Goal: Transaction & Acquisition: Purchase product/service

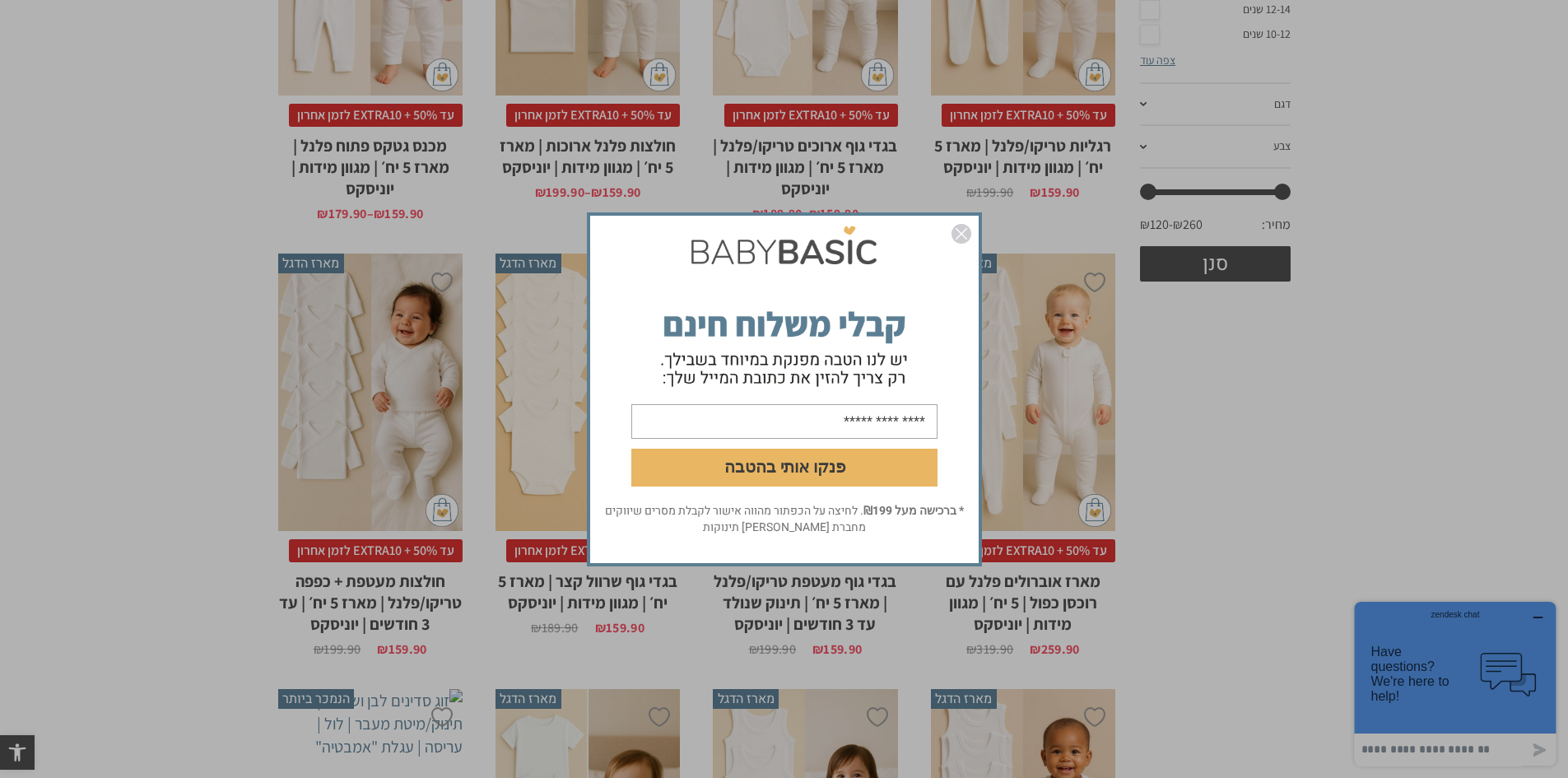
click at [960, 236] on img "סגור" at bounding box center [961, 233] width 20 height 20
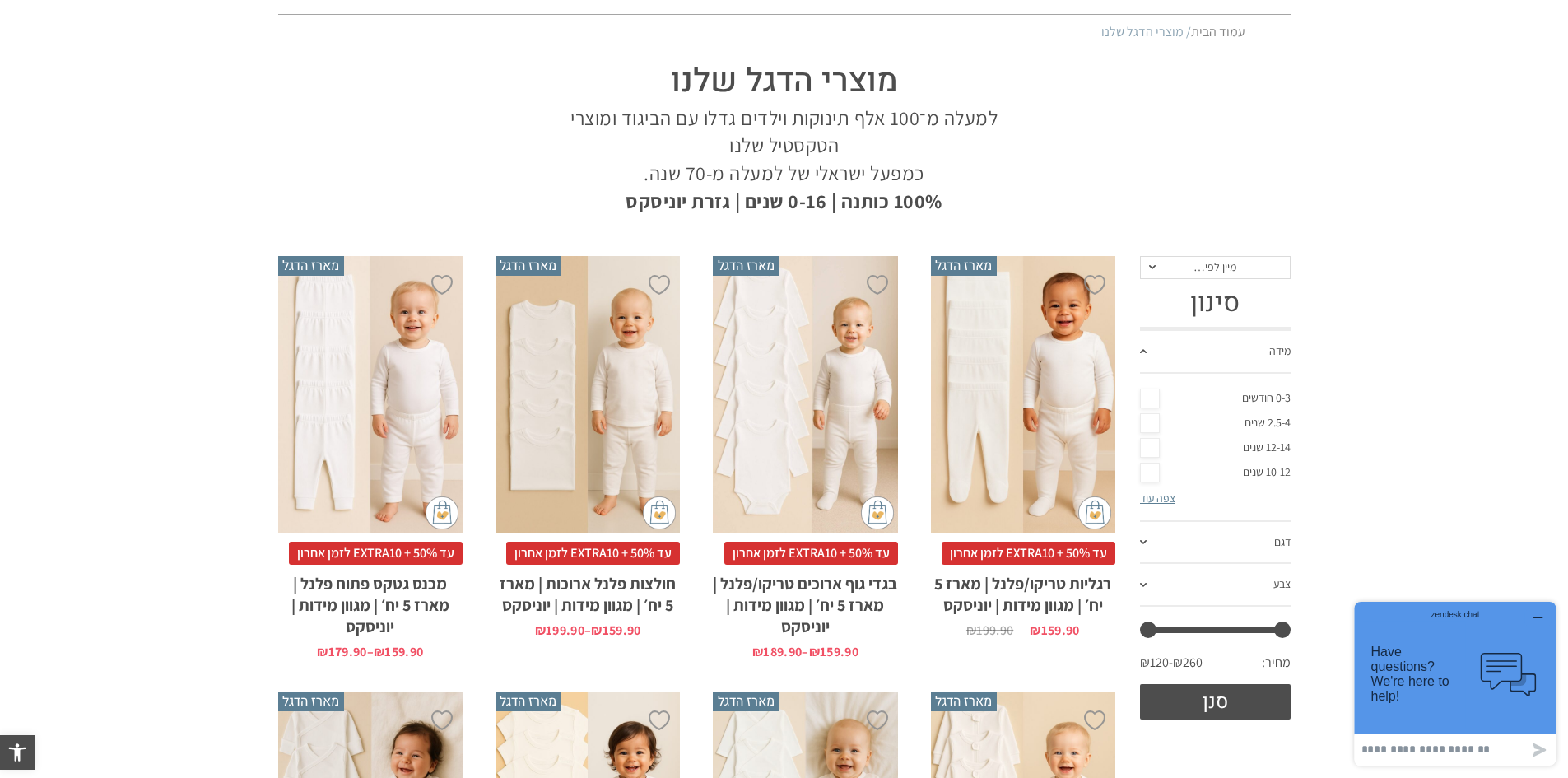
scroll to position [164, 0]
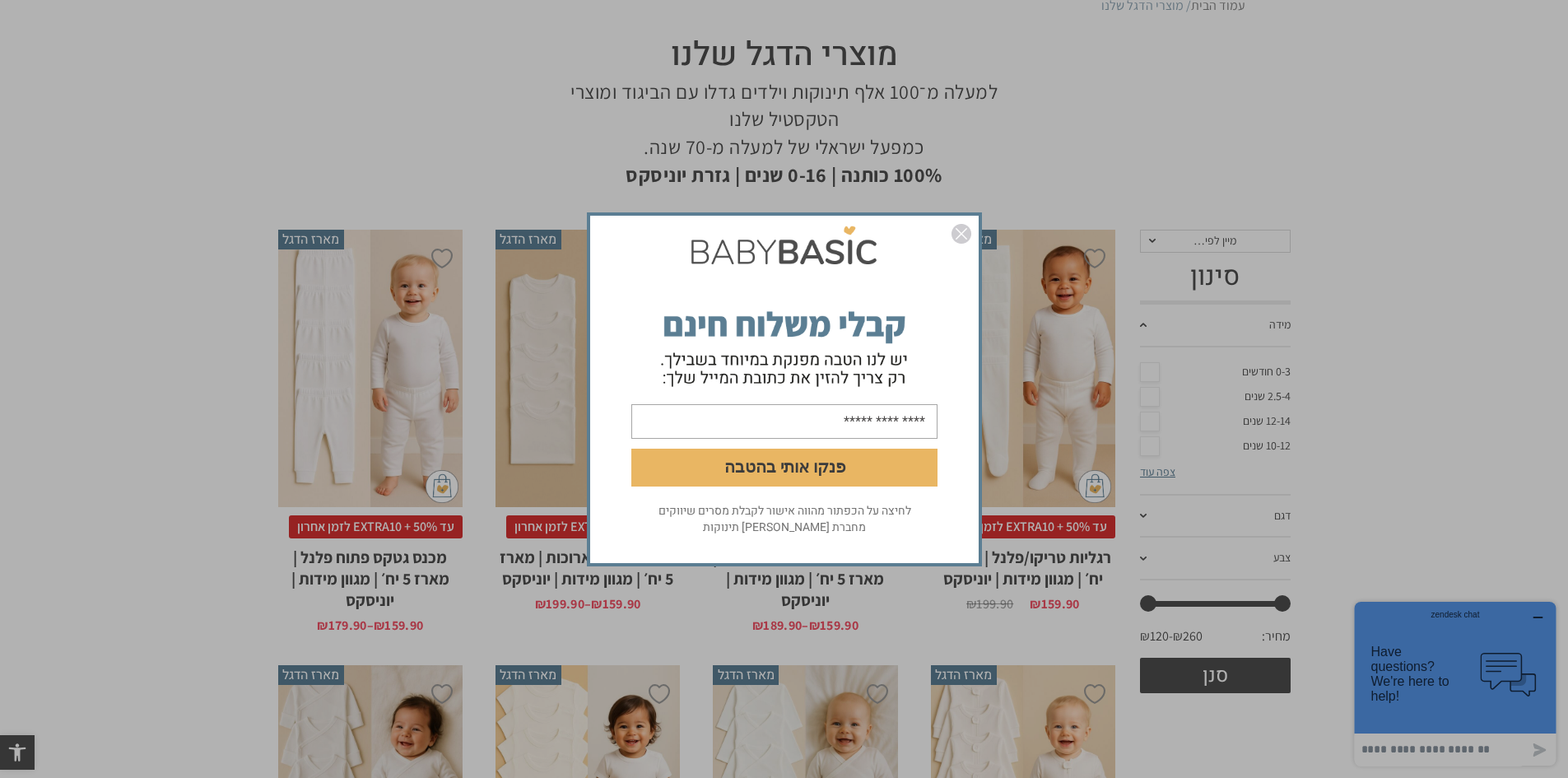
click at [954, 232] on img "סגור" at bounding box center [961, 233] width 20 height 20
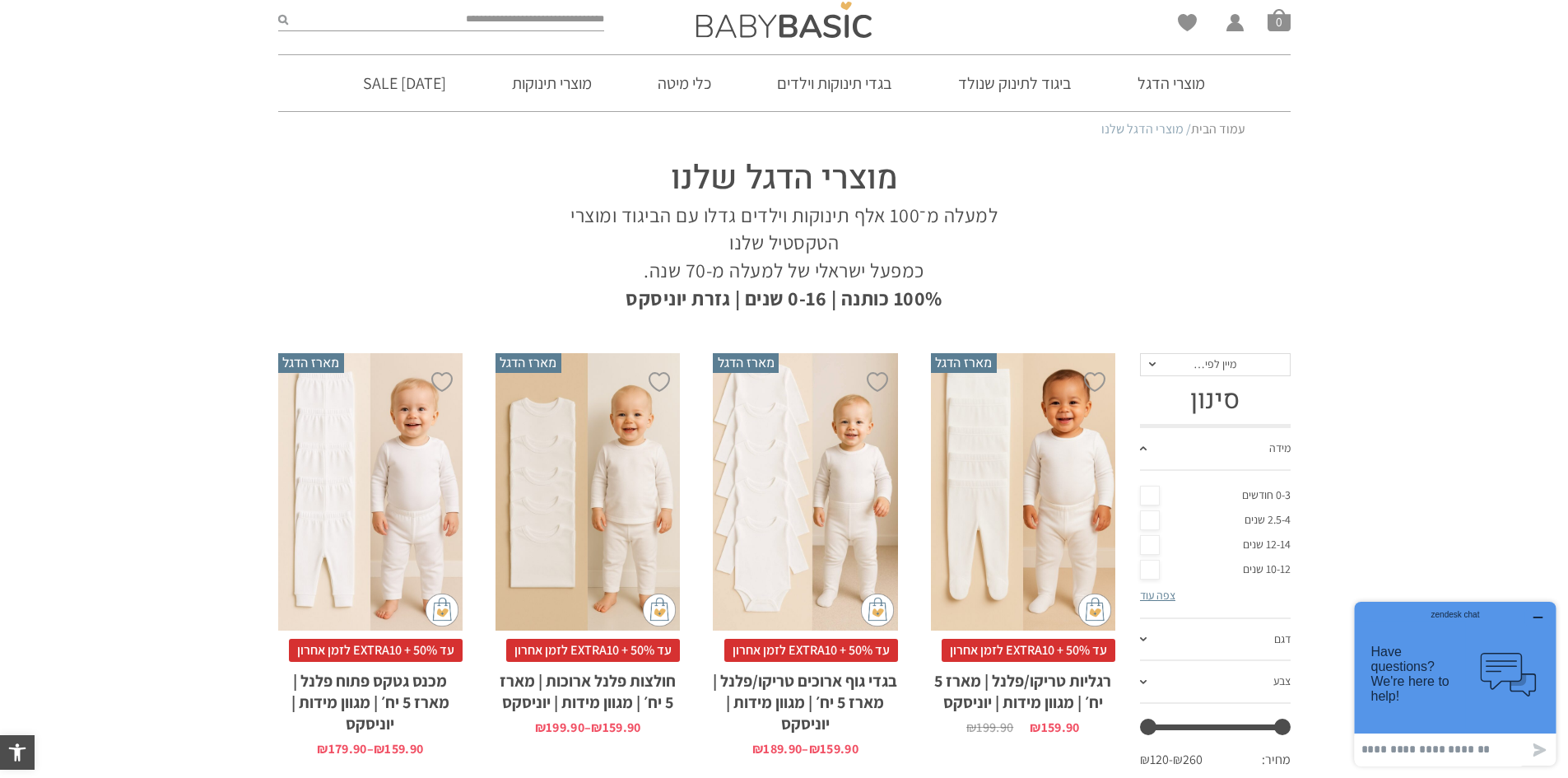
scroll to position [0, 0]
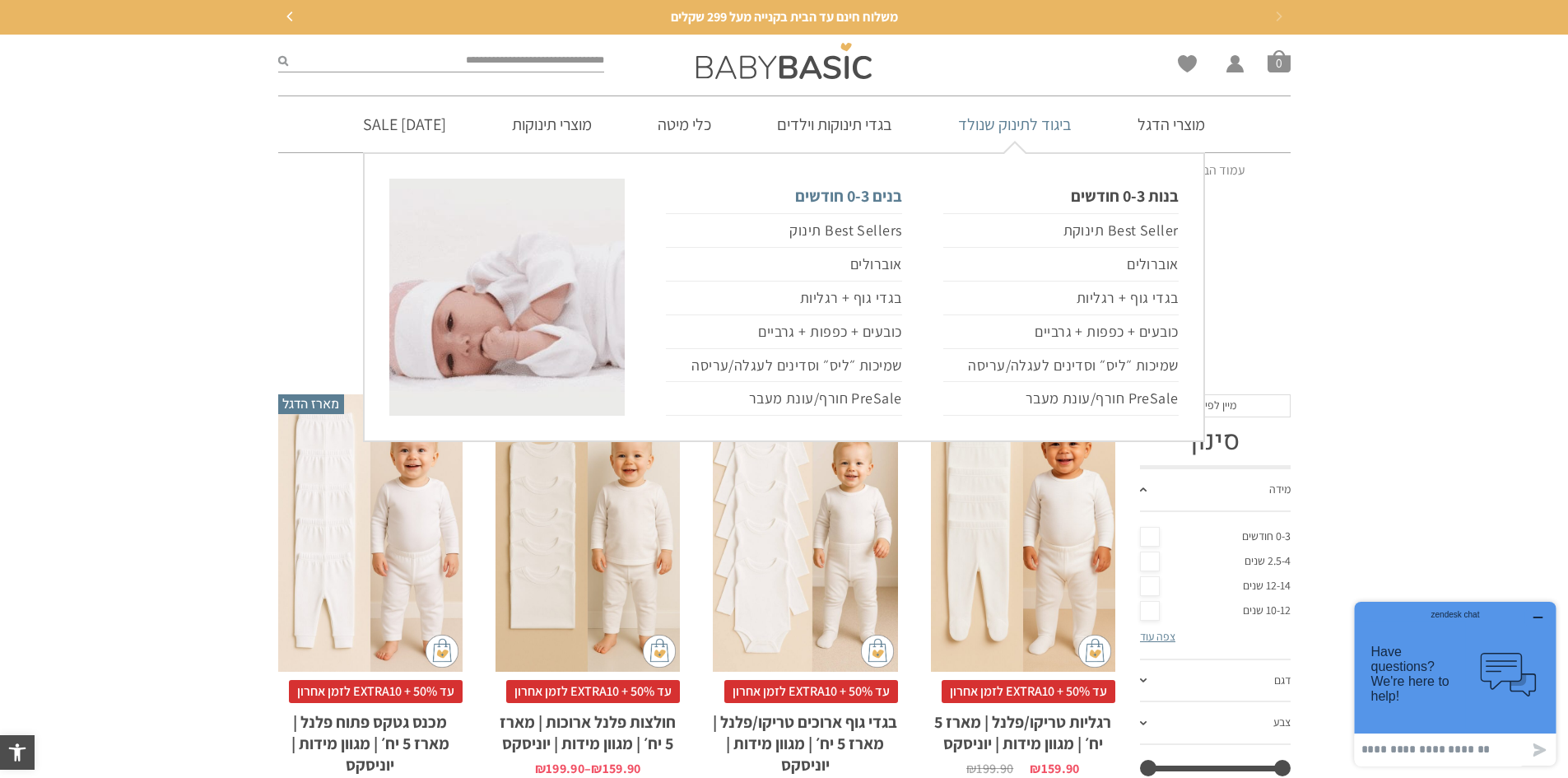
click at [889, 197] on link "בנים 0-3 חודשים" at bounding box center [784, 196] width 235 height 34
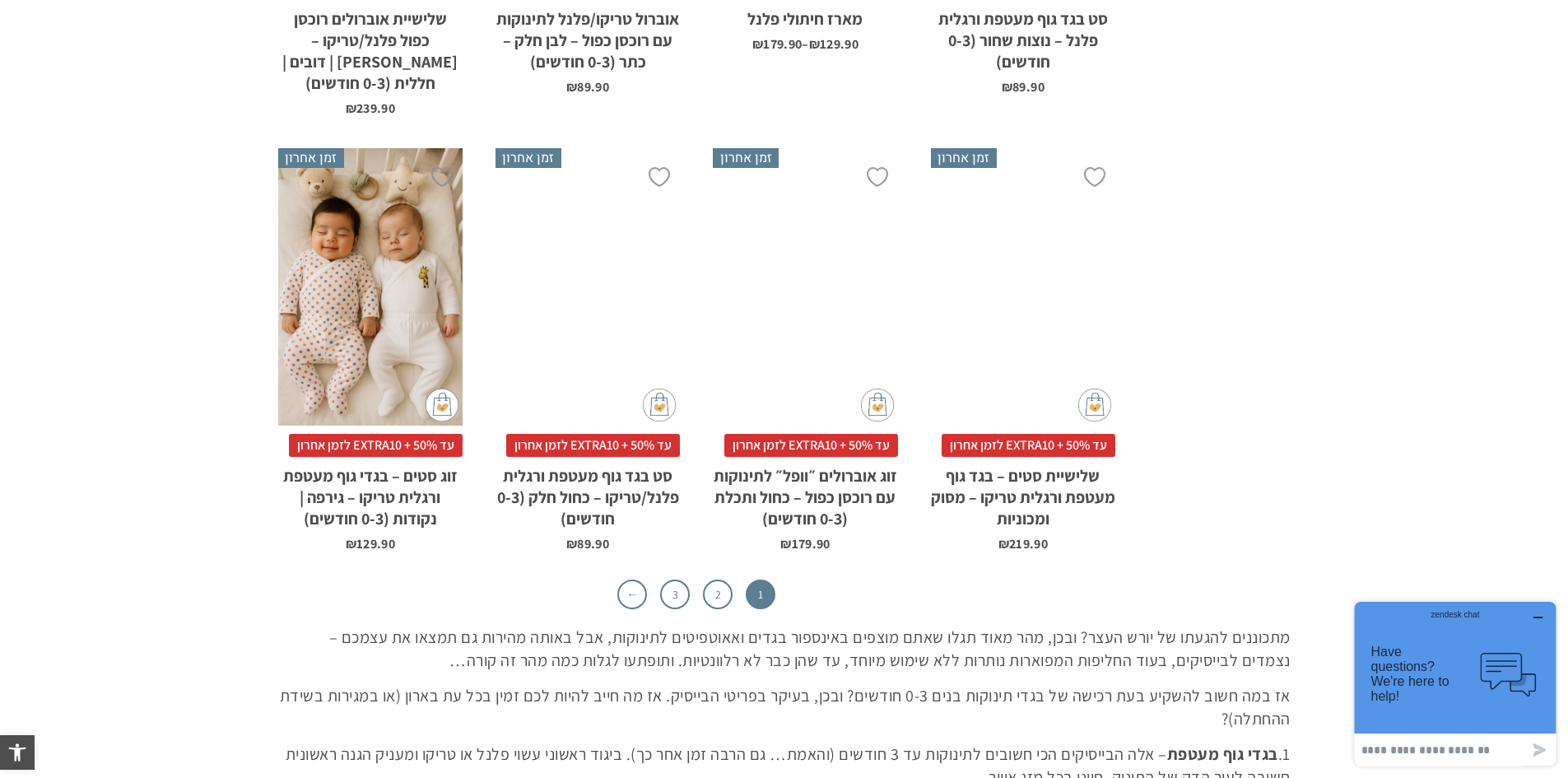
scroll to position [5351, 0]
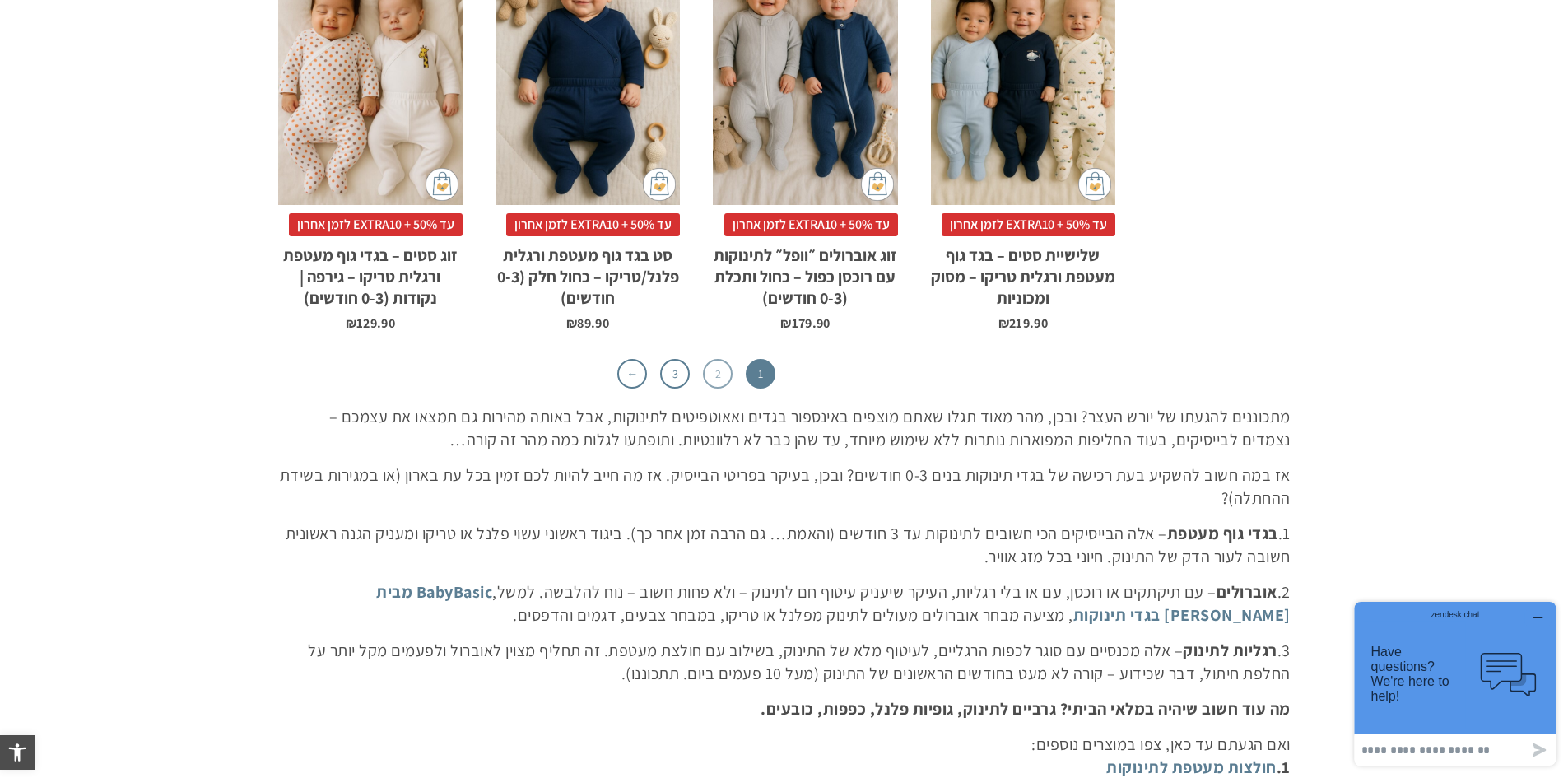
click at [719, 359] on link "2" at bounding box center [718, 374] width 30 height 30
click at [709, 359] on link "2" at bounding box center [718, 374] width 30 height 30
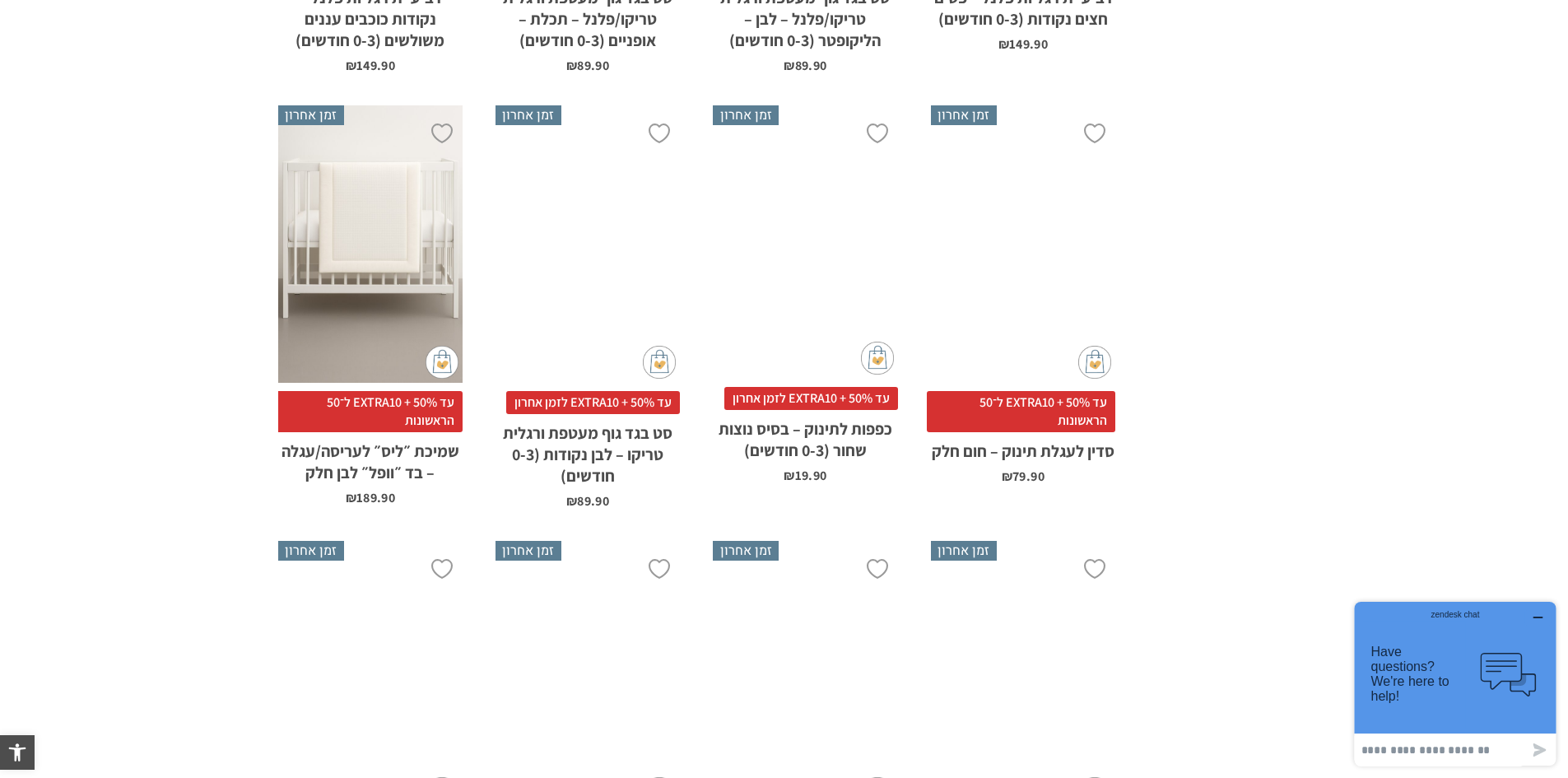
scroll to position [4939, 0]
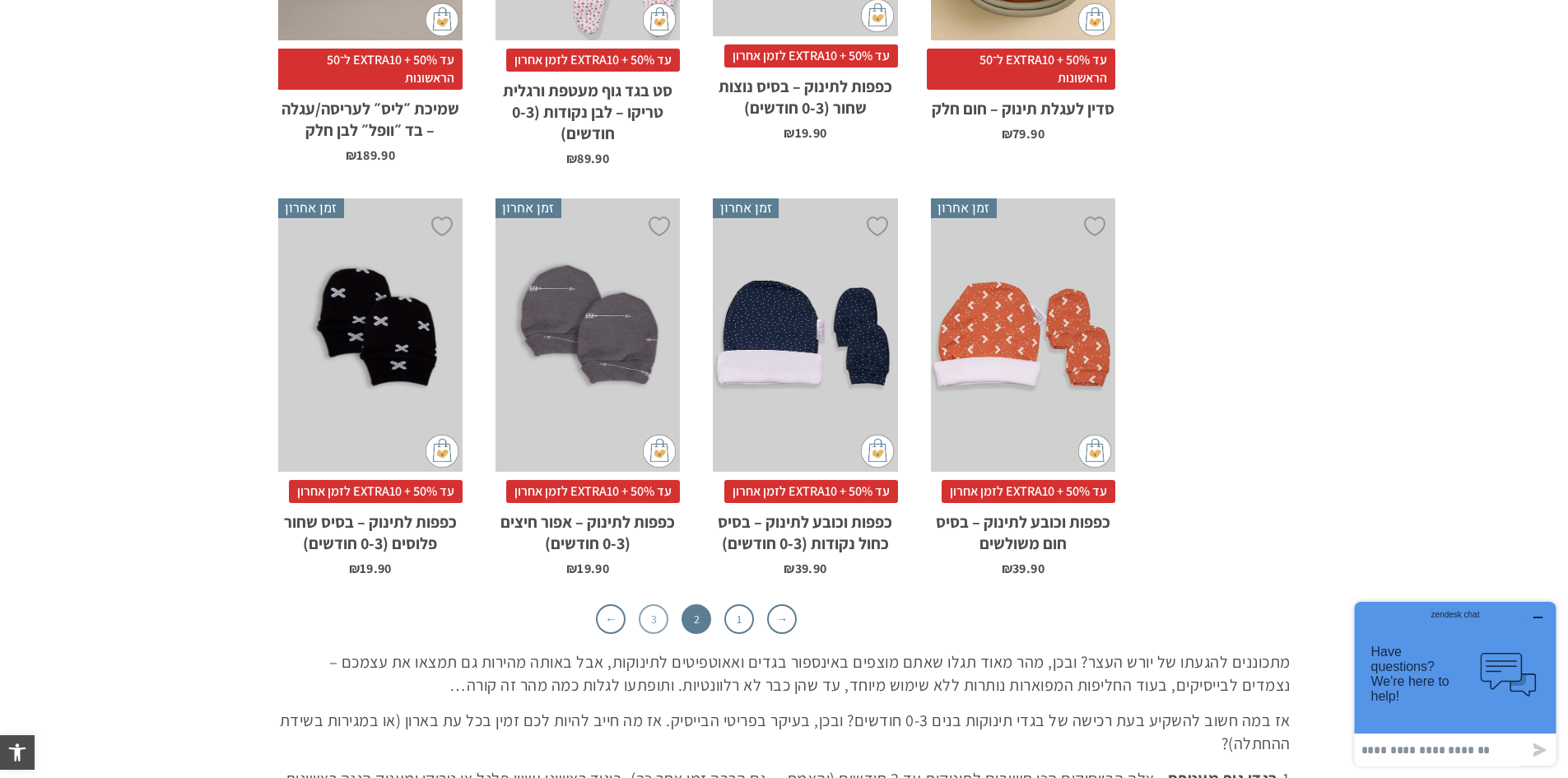
click at [662, 604] on link "3" at bounding box center [653, 618] width 30 height 30
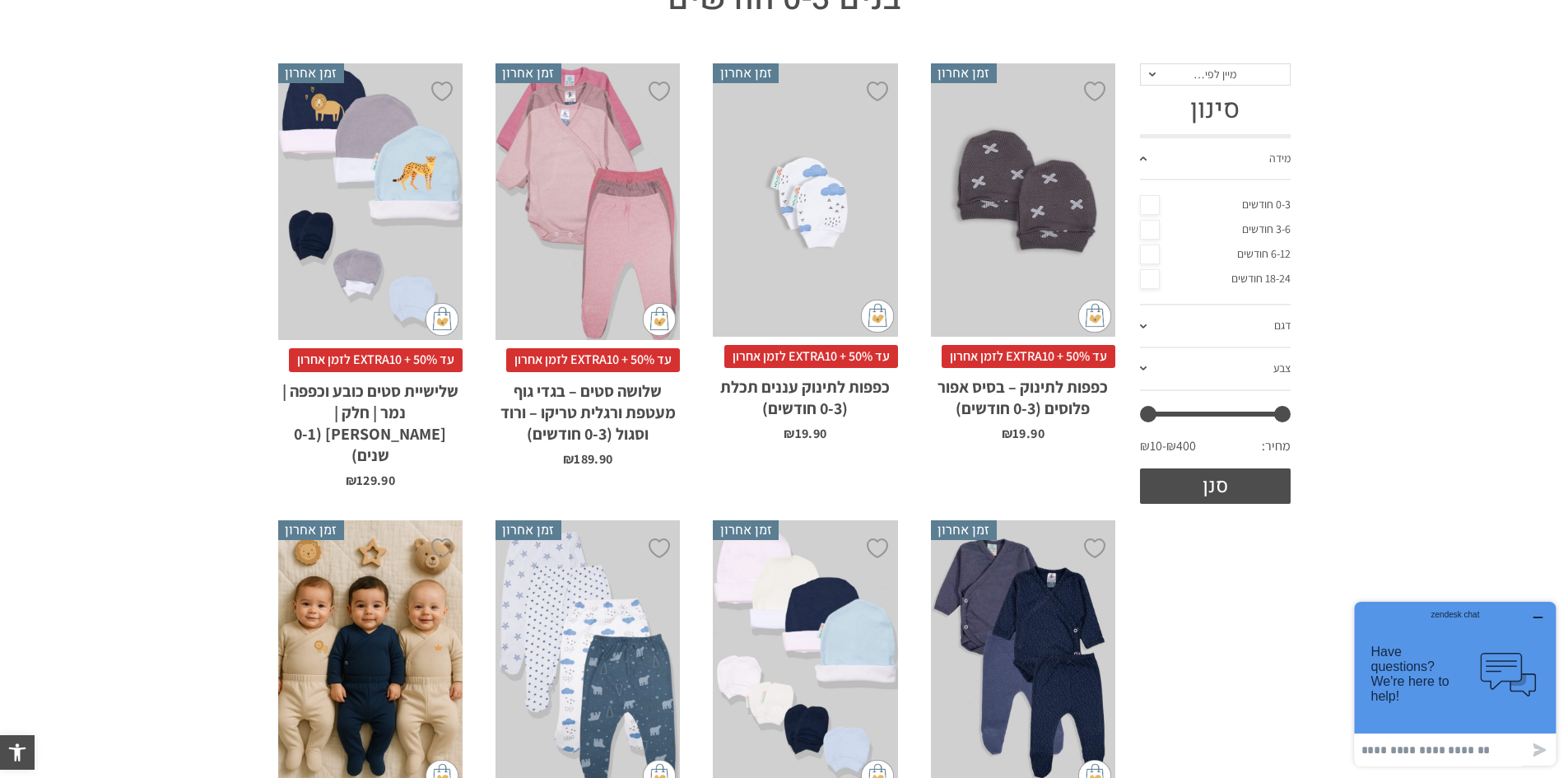
scroll to position [0, 0]
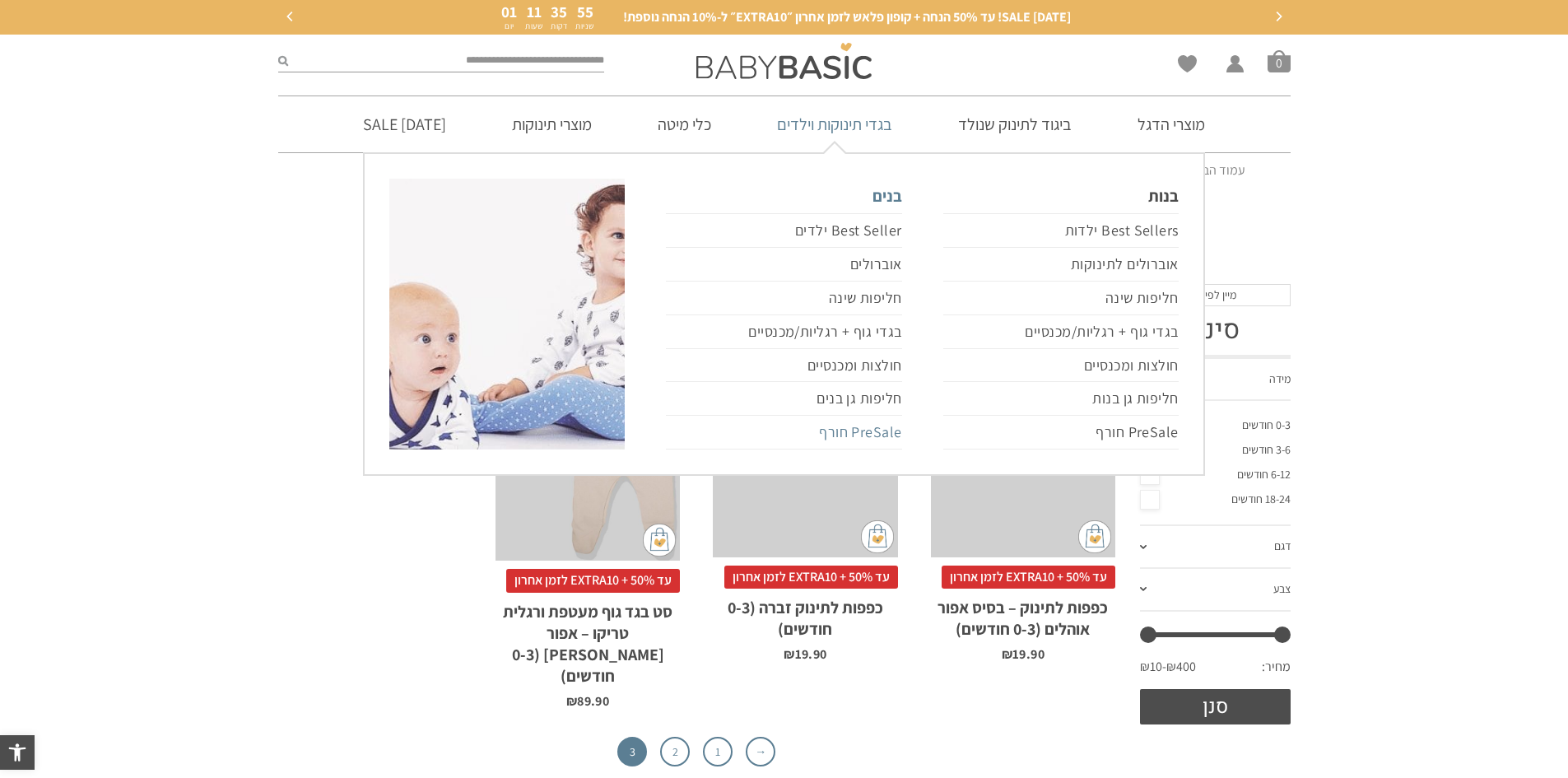
click at [881, 438] on link "PreSale חורף" at bounding box center [784, 432] width 235 height 33
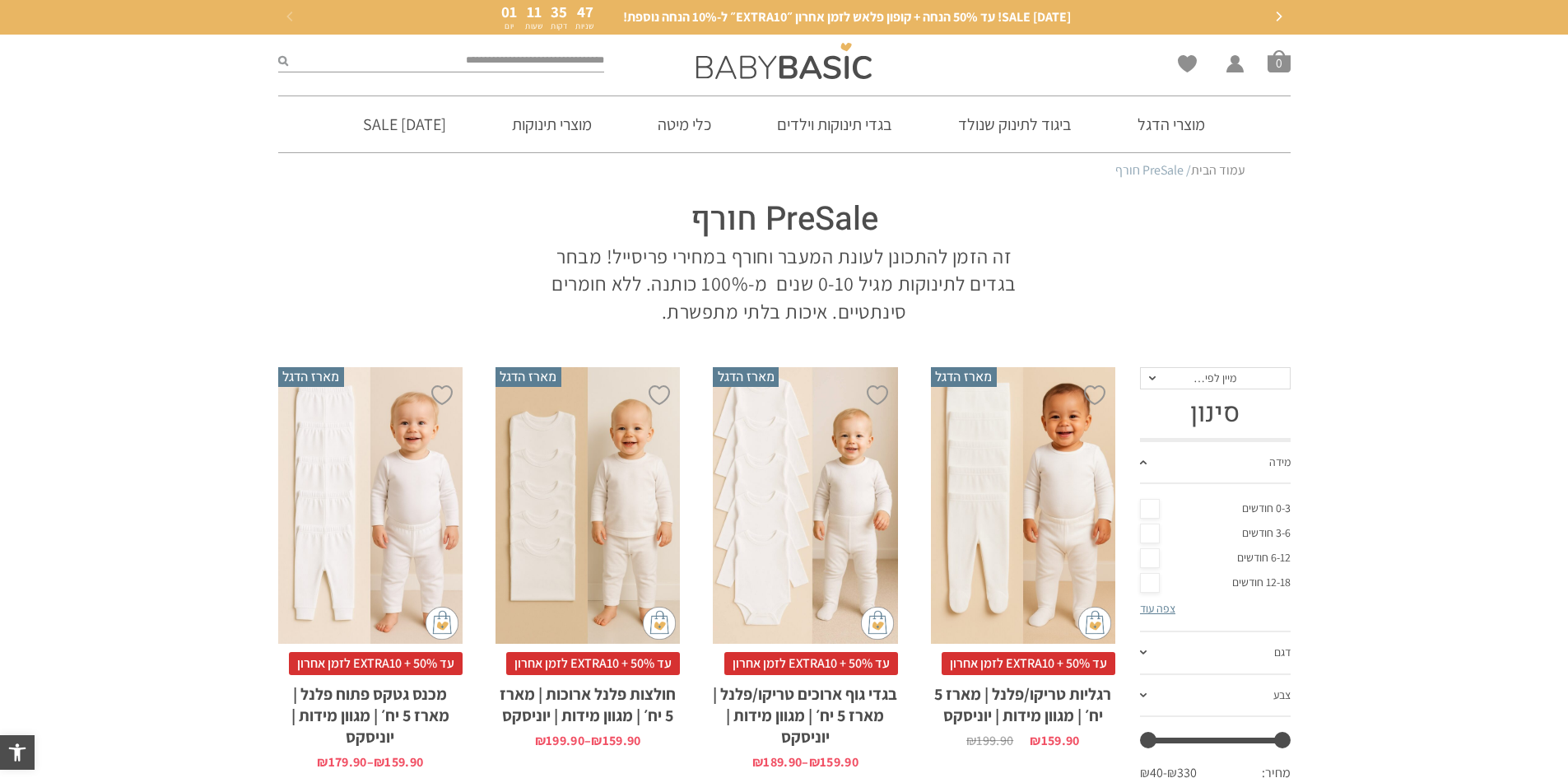
click at [634, 542] on div "x בחירת מידה 12-18m 18-24m 24-30m 2-5-4-שנים 4-6y 6-8-שנים 8-10y" at bounding box center [588, 506] width 184 height 277
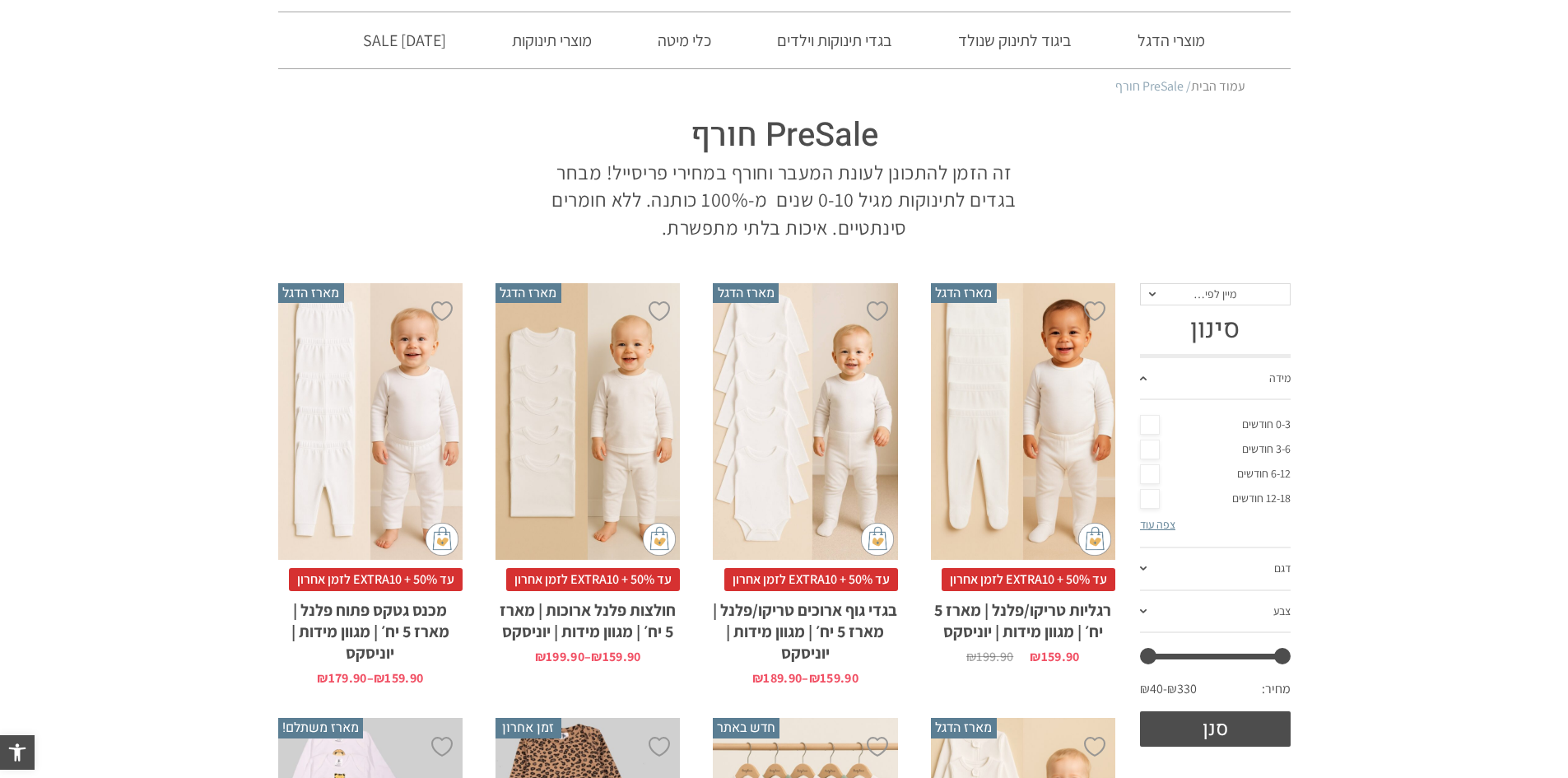
scroll to position [82, 0]
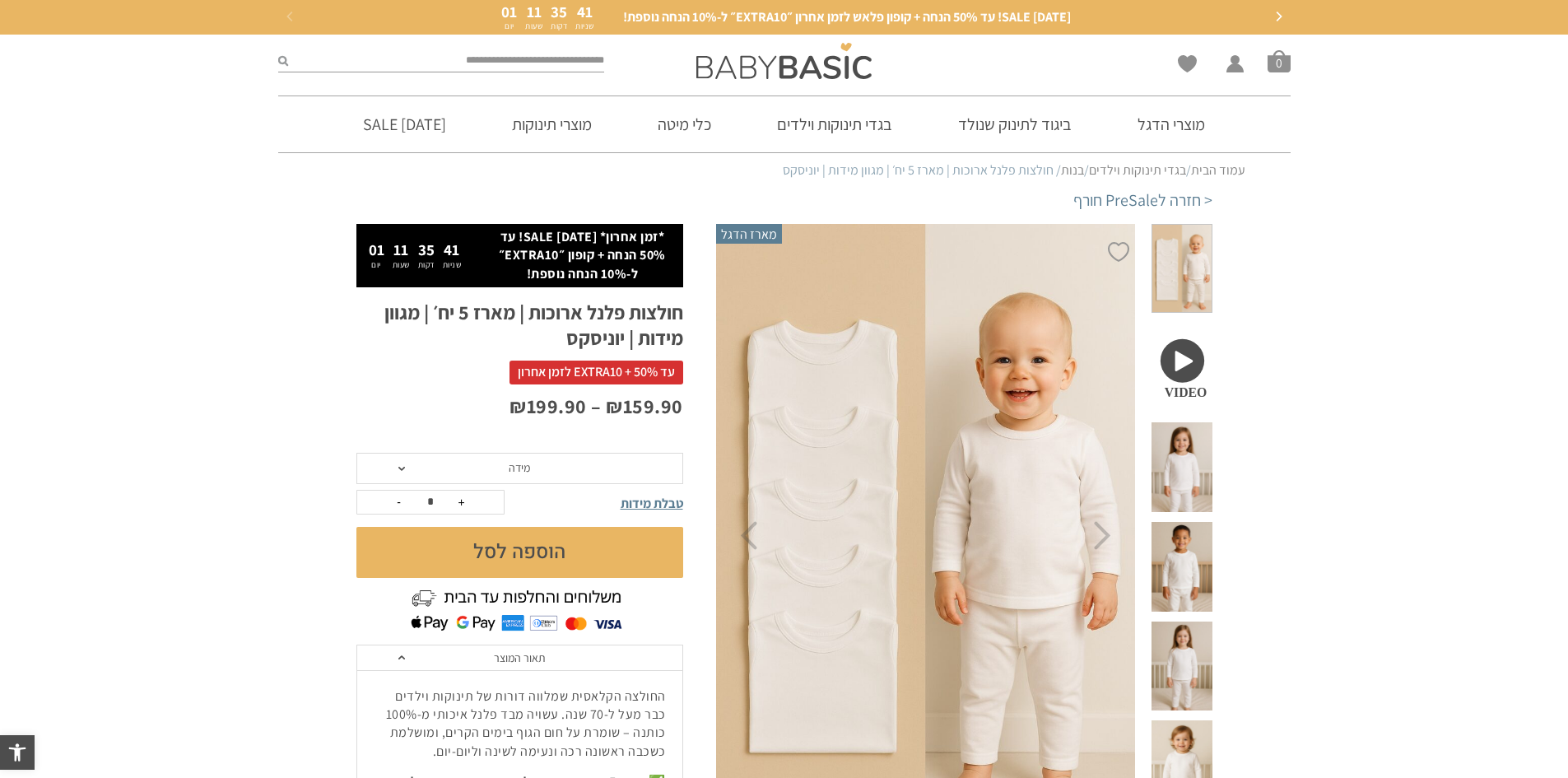
click at [1024, 391] on img at bounding box center [925, 535] width 421 height 632
click at [634, 471] on span "מידה" at bounding box center [520, 468] width 327 height 32
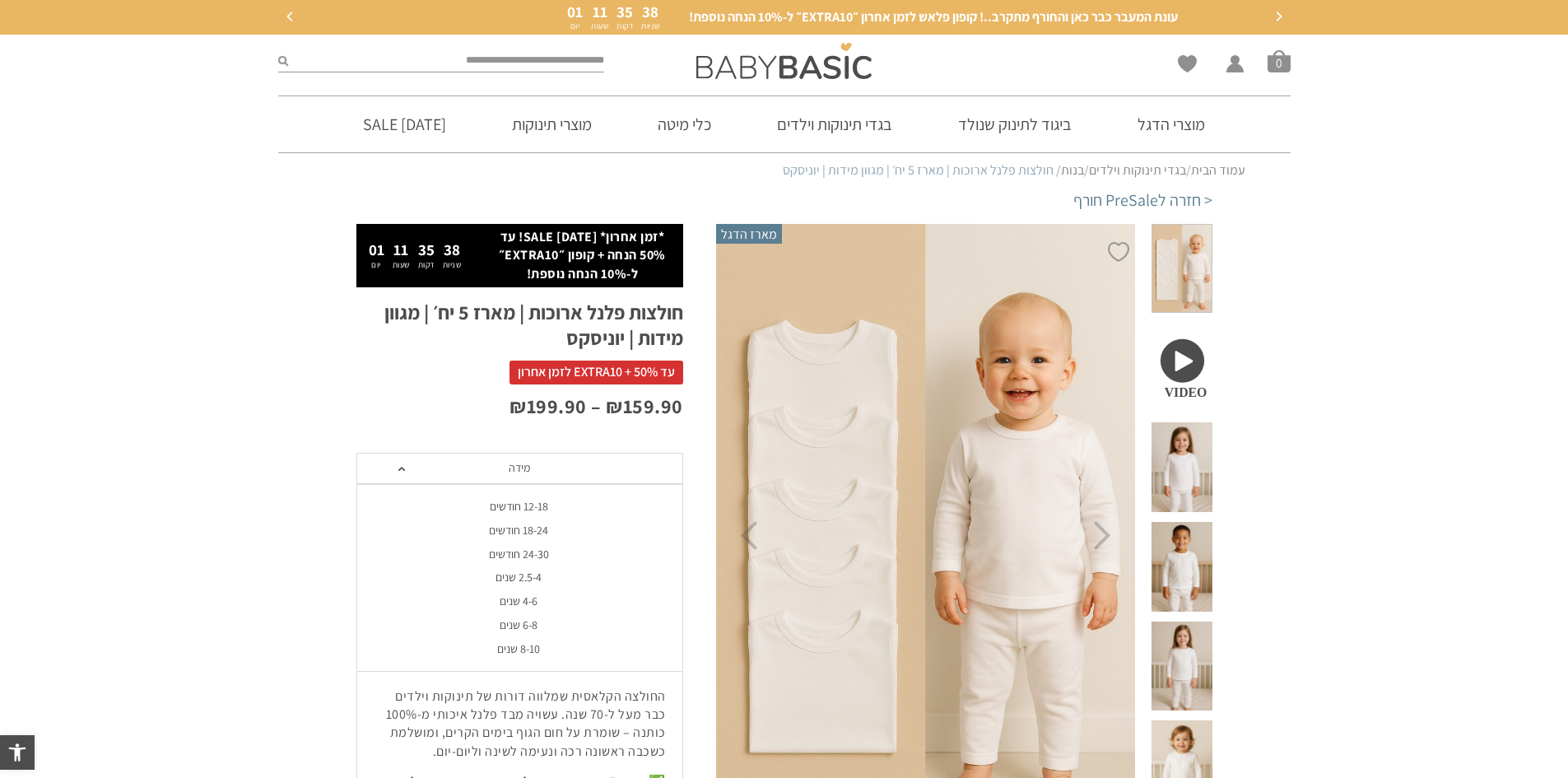
click at [606, 552] on div "24-30 חודשים" at bounding box center [519, 554] width 327 height 14
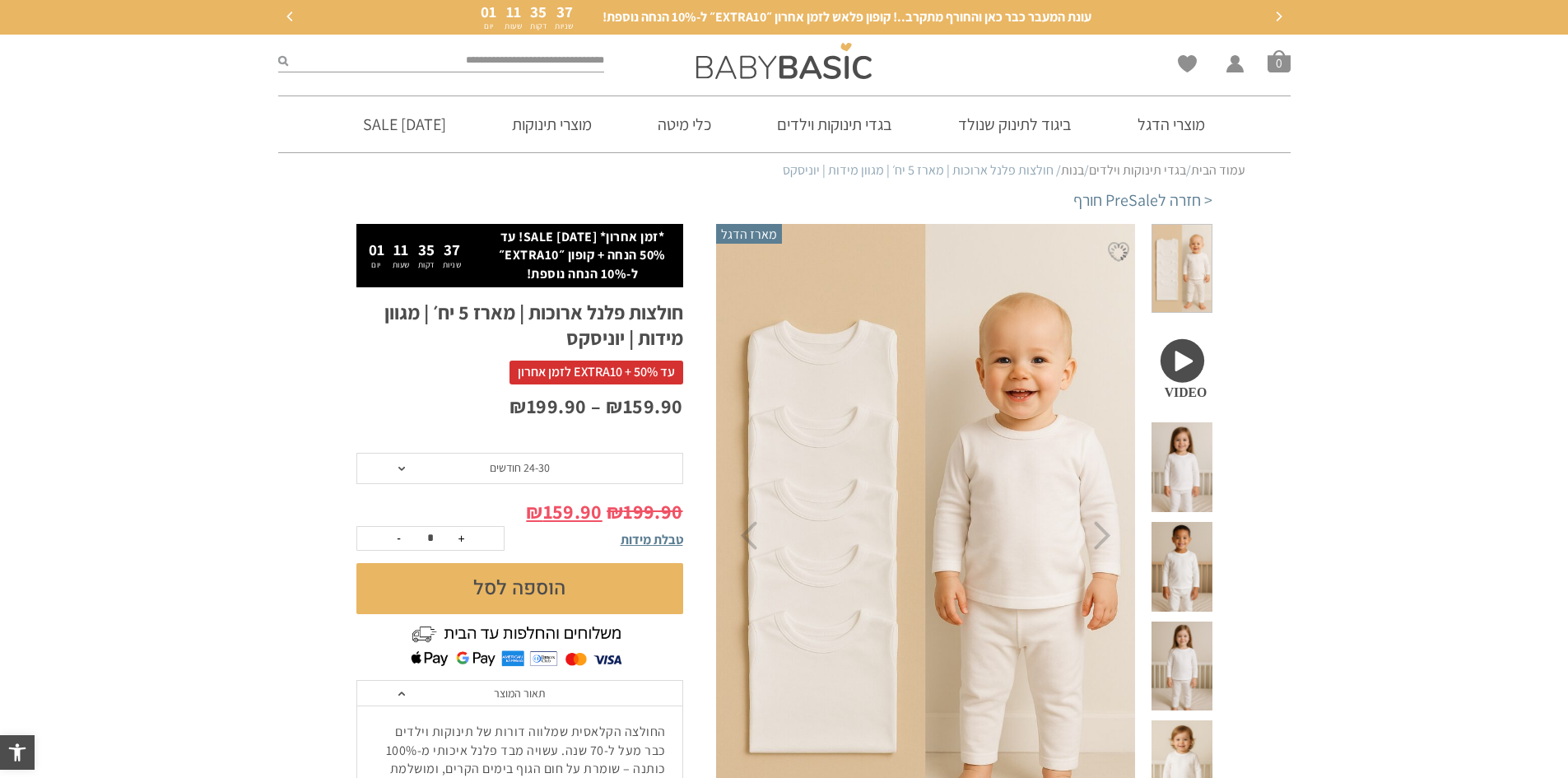
click at [606, 486] on form "**********" at bounding box center [520, 533] width 327 height 161
click at [607, 481] on span "24-30 חודשים" at bounding box center [520, 468] width 327 height 32
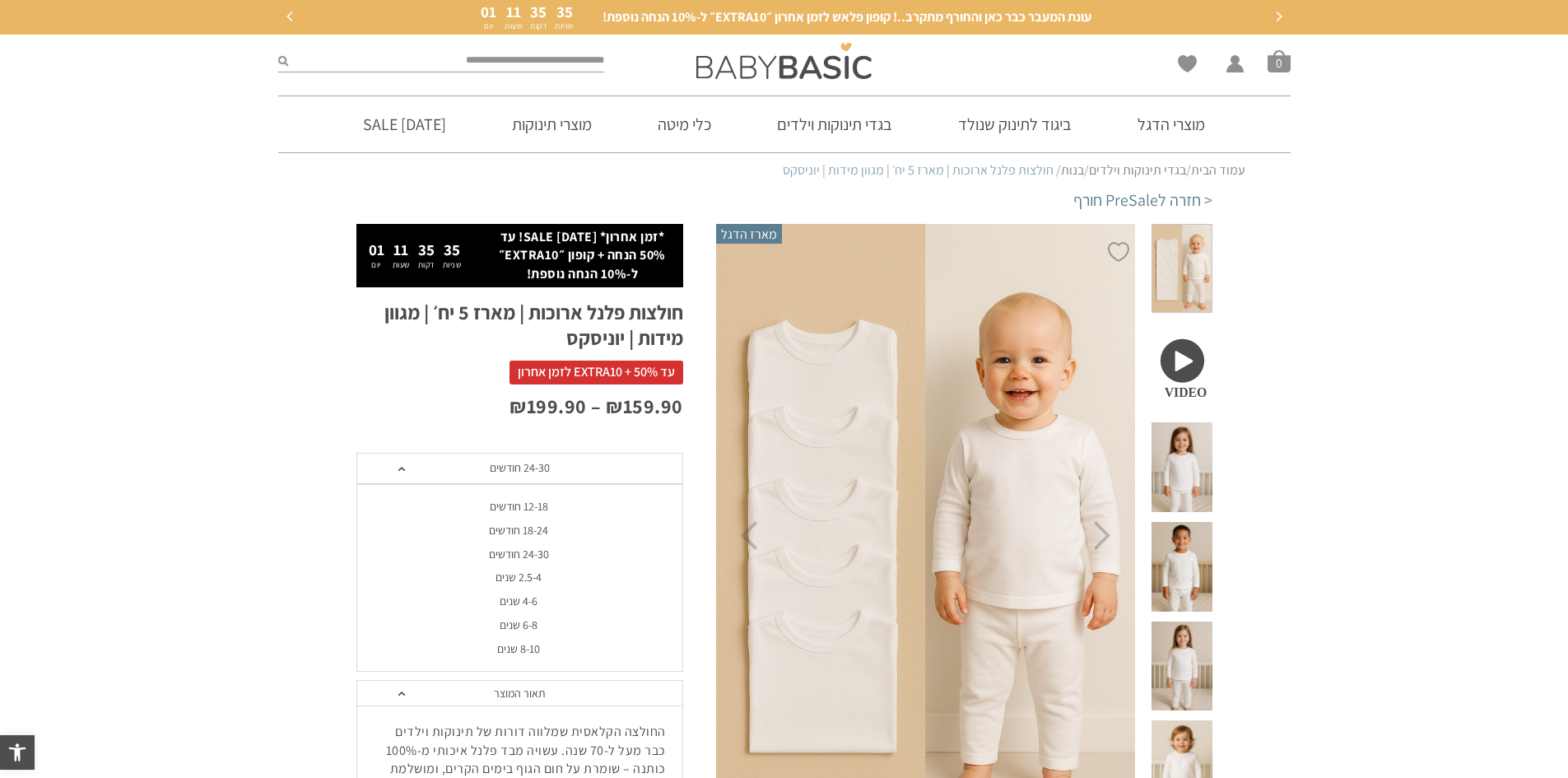
click at [573, 554] on div "24-30 חודשים" at bounding box center [519, 554] width 327 height 14
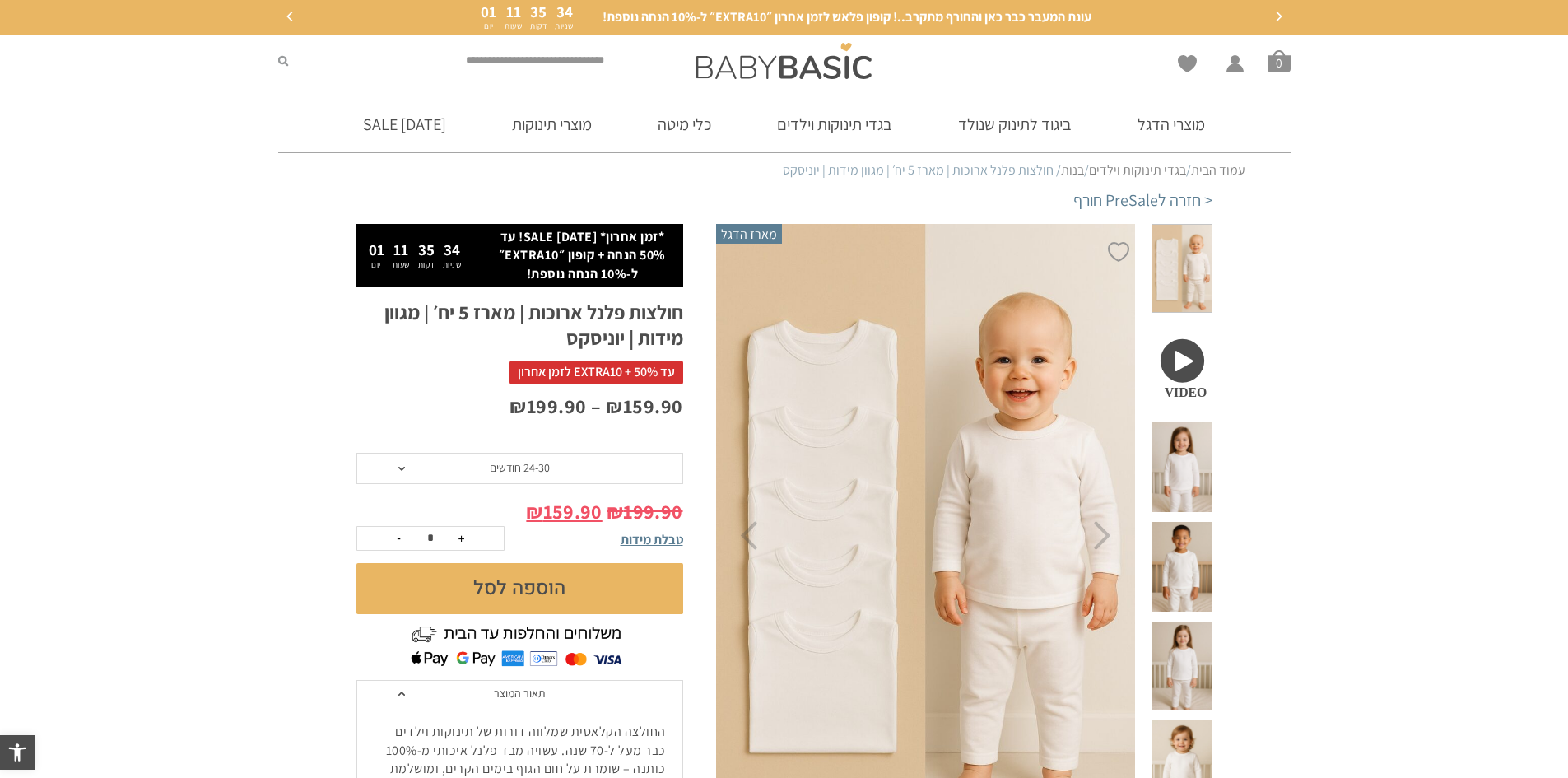
click at [570, 587] on button "הוספה לסל" at bounding box center [520, 588] width 327 height 51
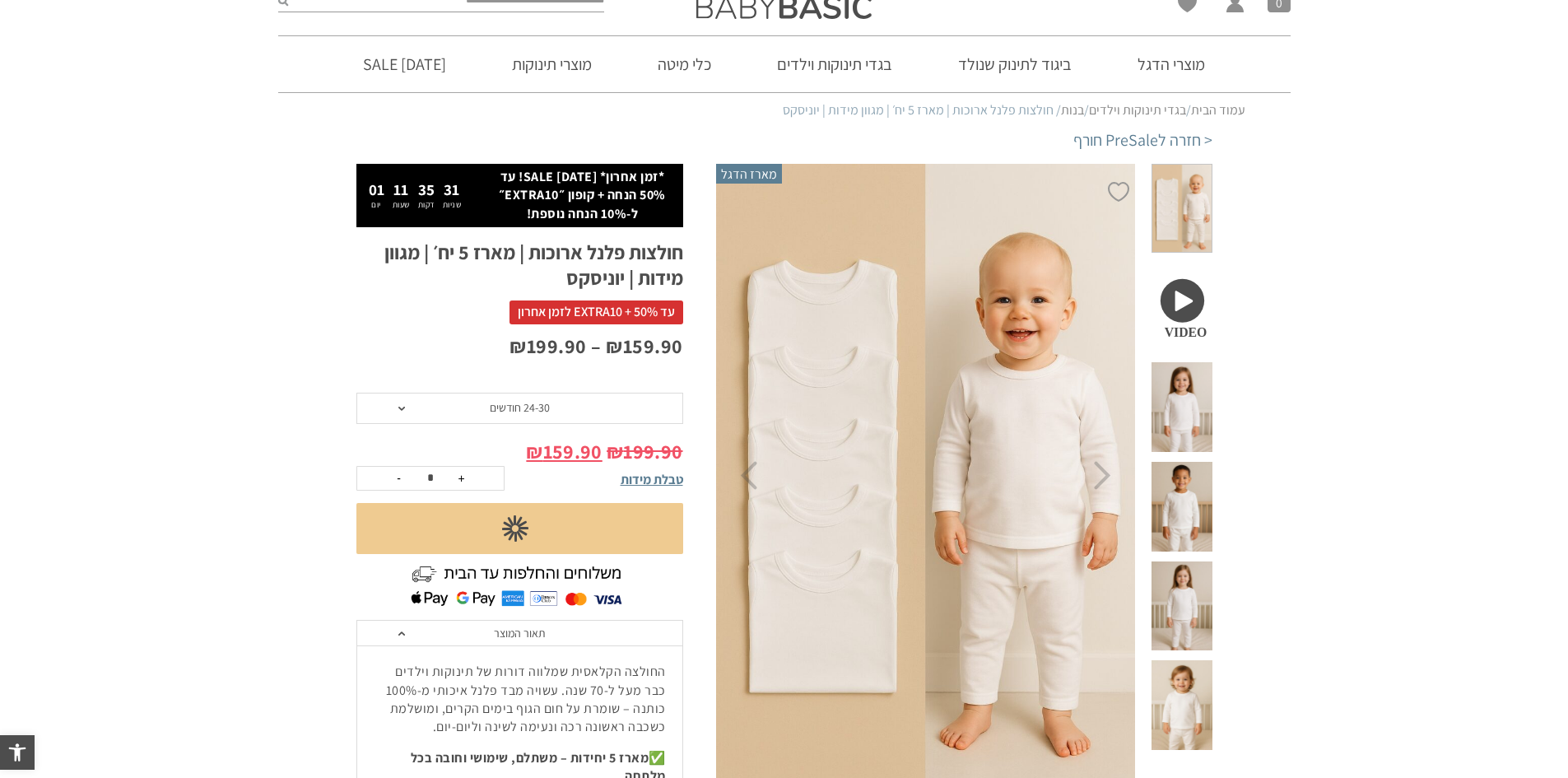
scroll to position [164, 0]
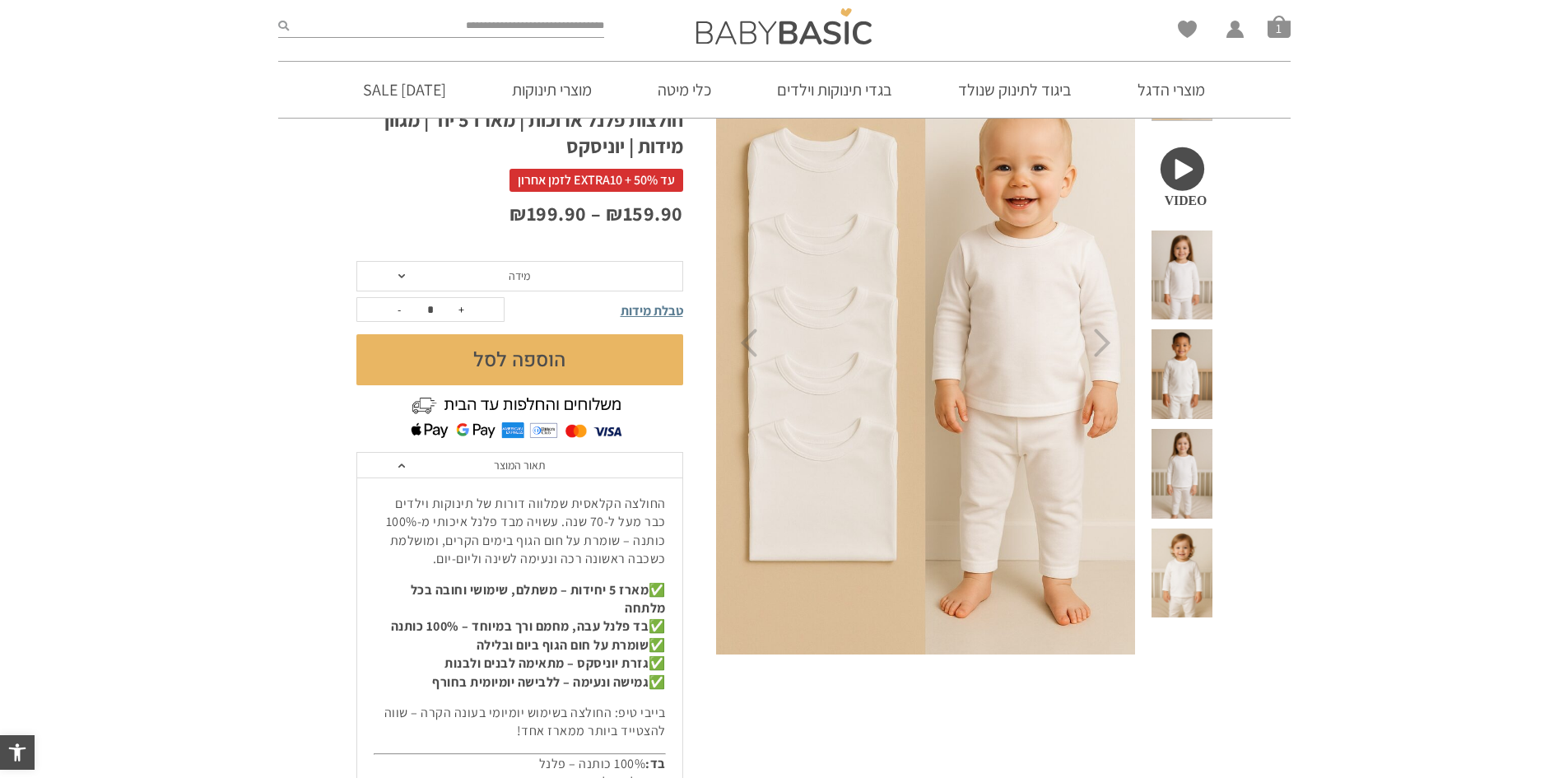
scroll to position [164, 0]
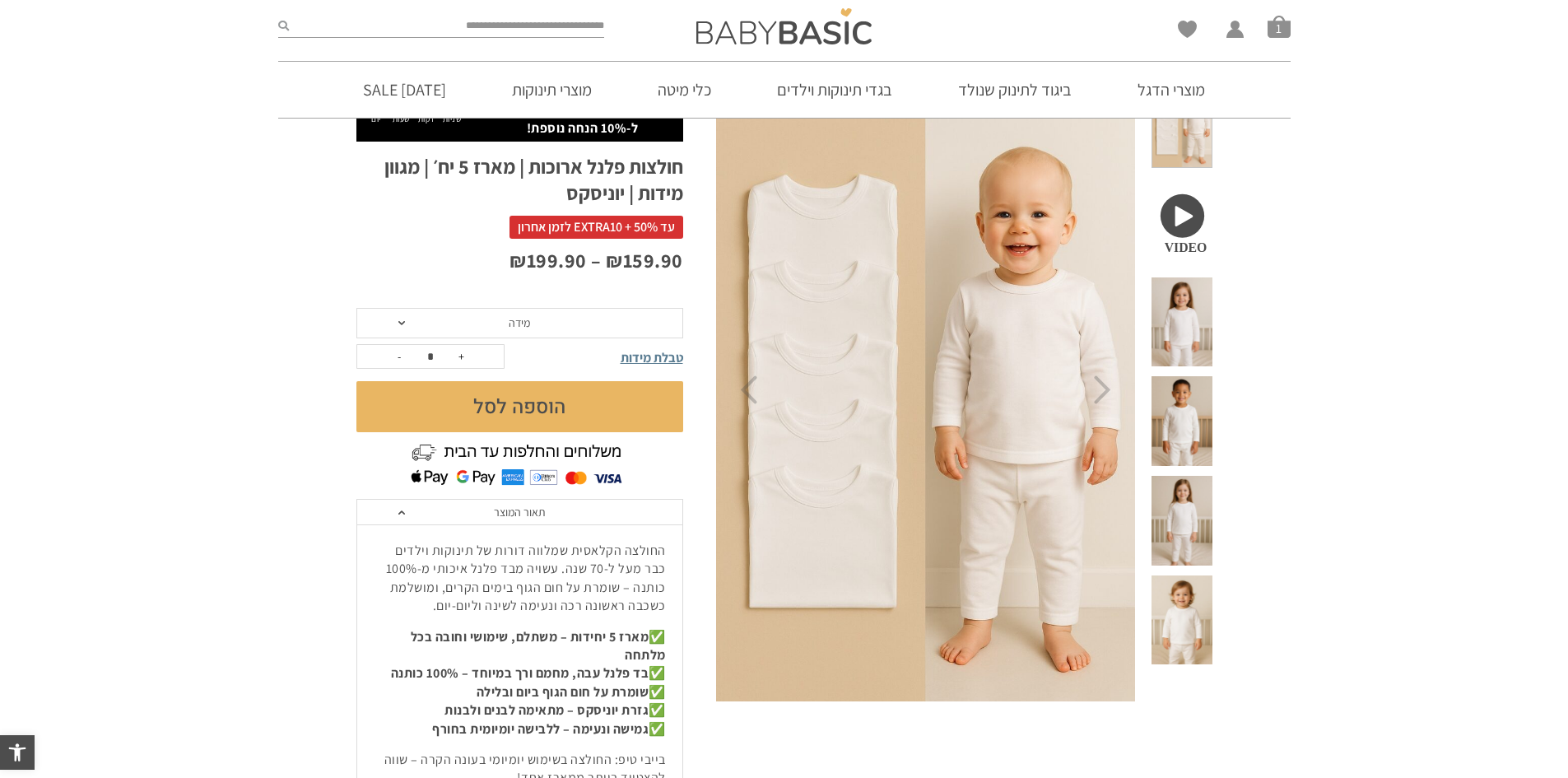
click at [657, 327] on span "מידה" at bounding box center [520, 323] width 327 height 32
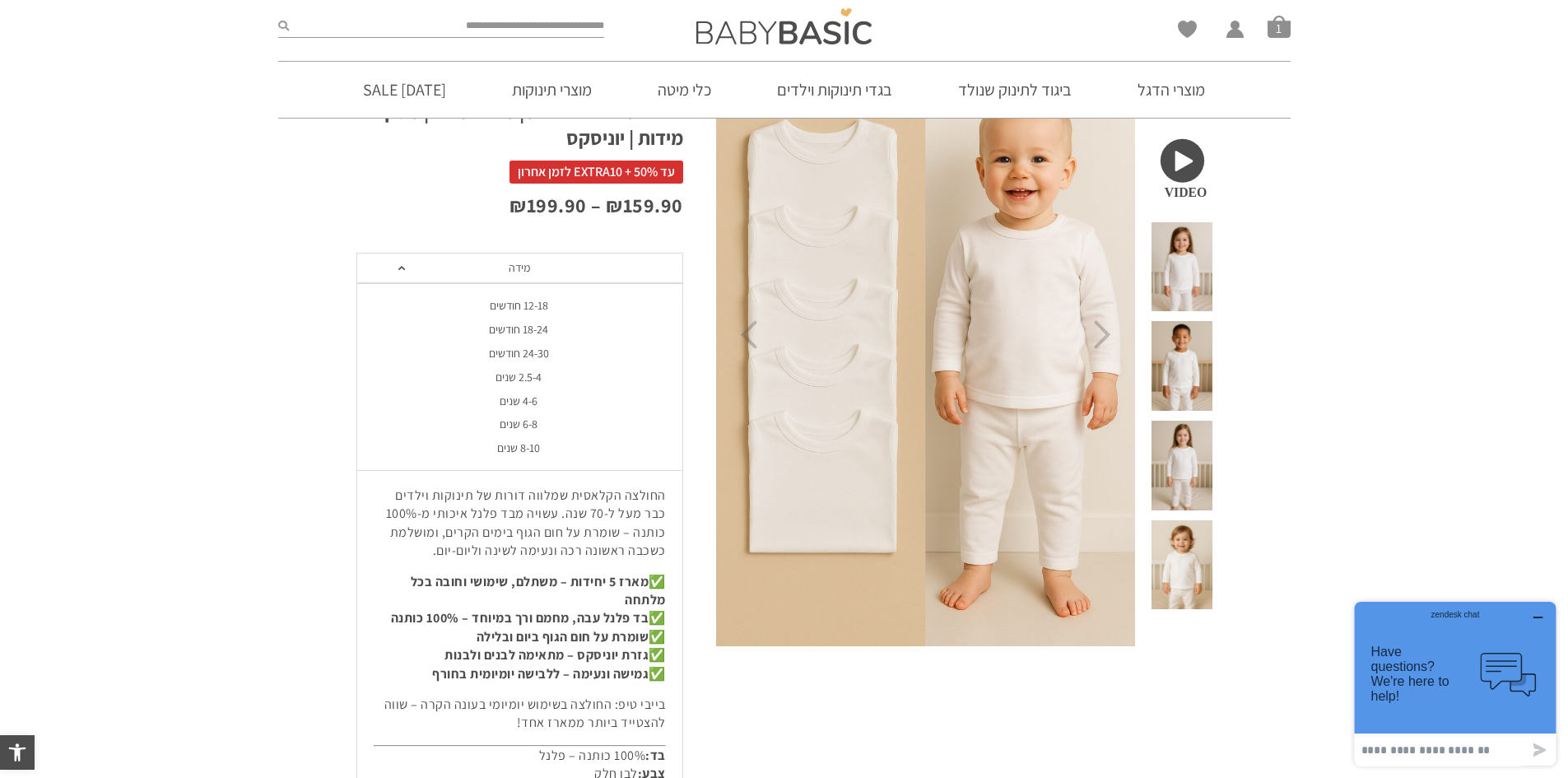
scroll to position [330, 0]
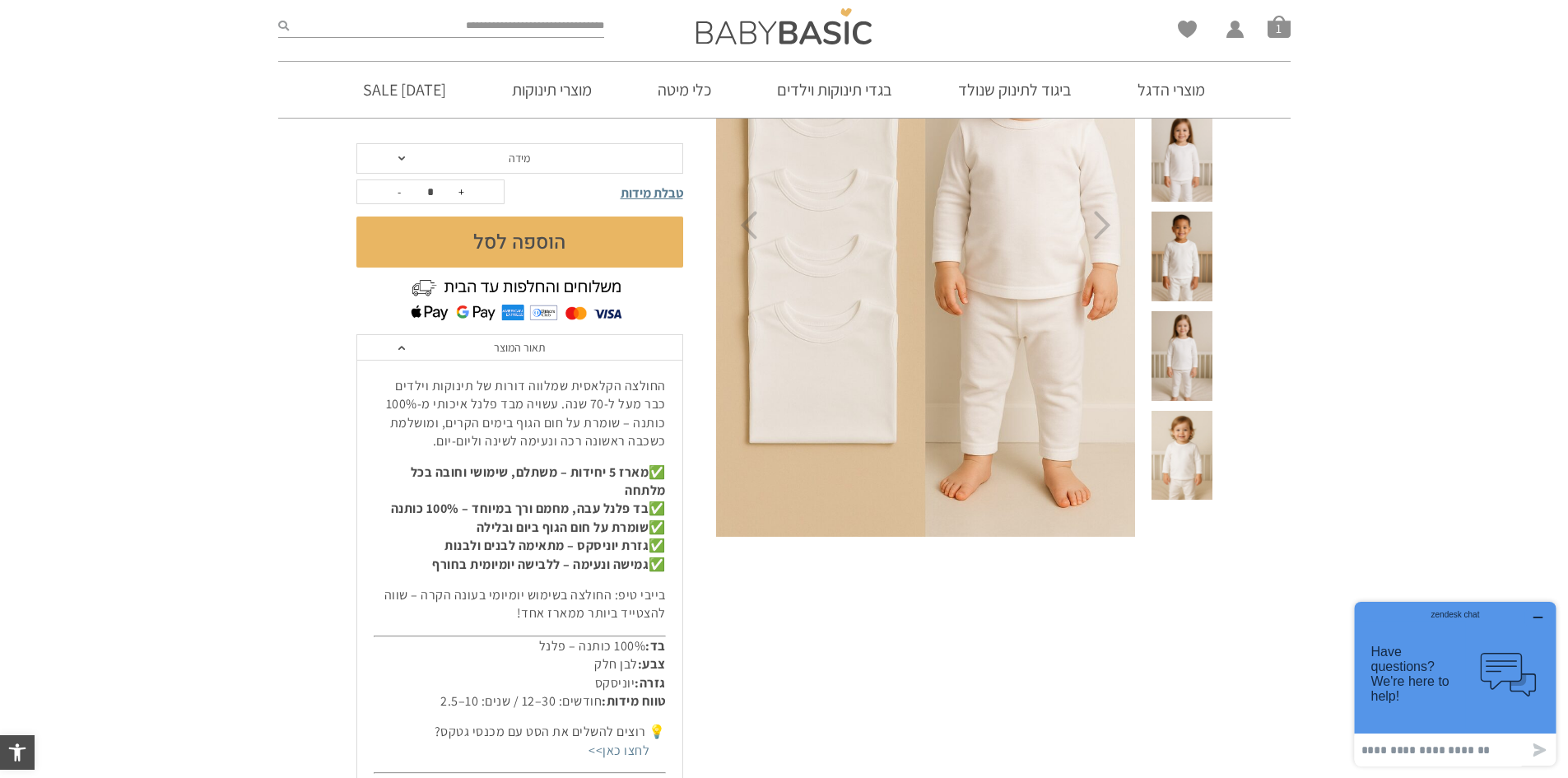
click at [1252, 465] on section "**********" at bounding box center [784, 522] width 1568 height 1216
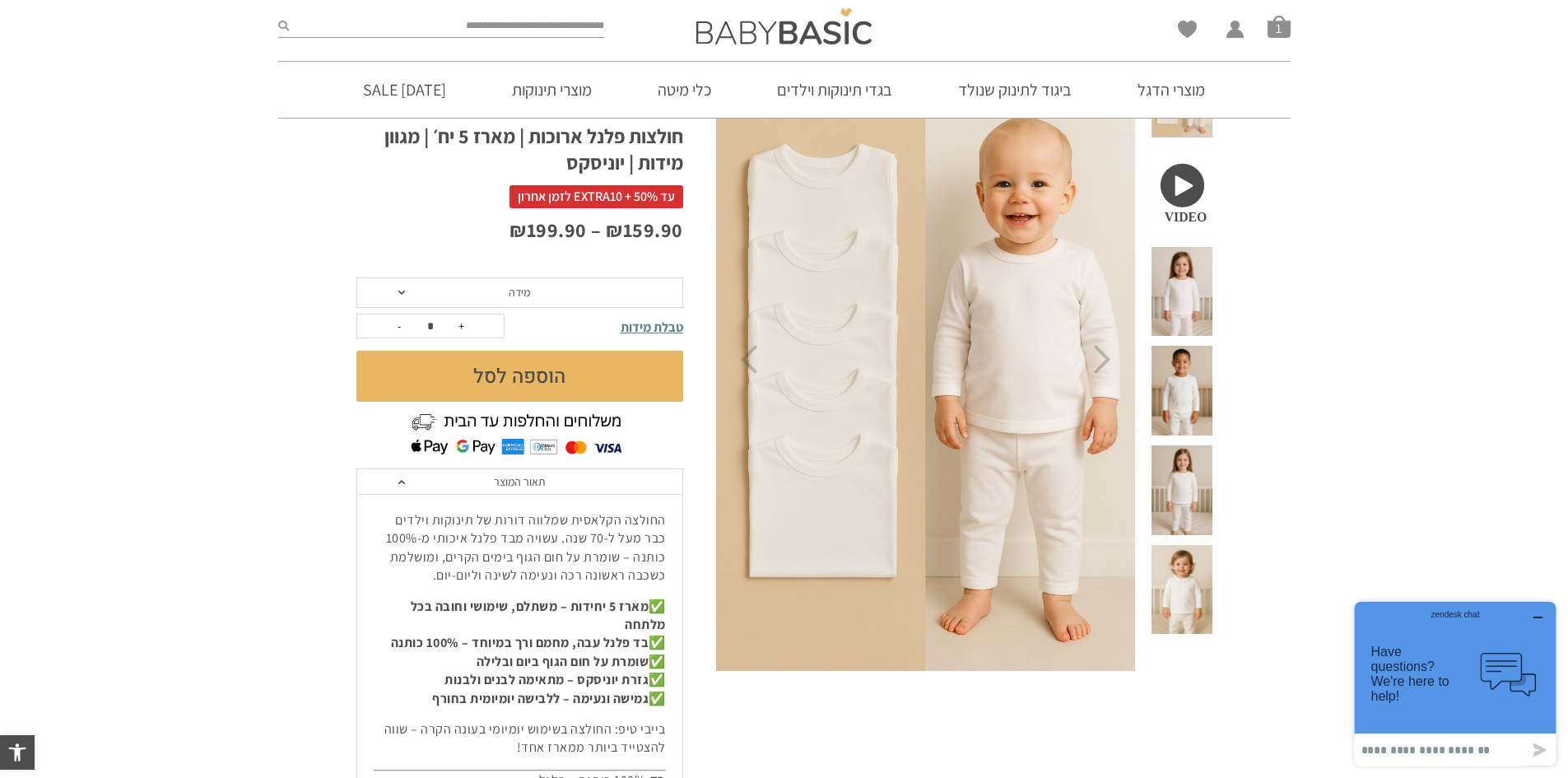
scroll to position [0, 0]
